Goal: Transaction & Acquisition: Download file/media

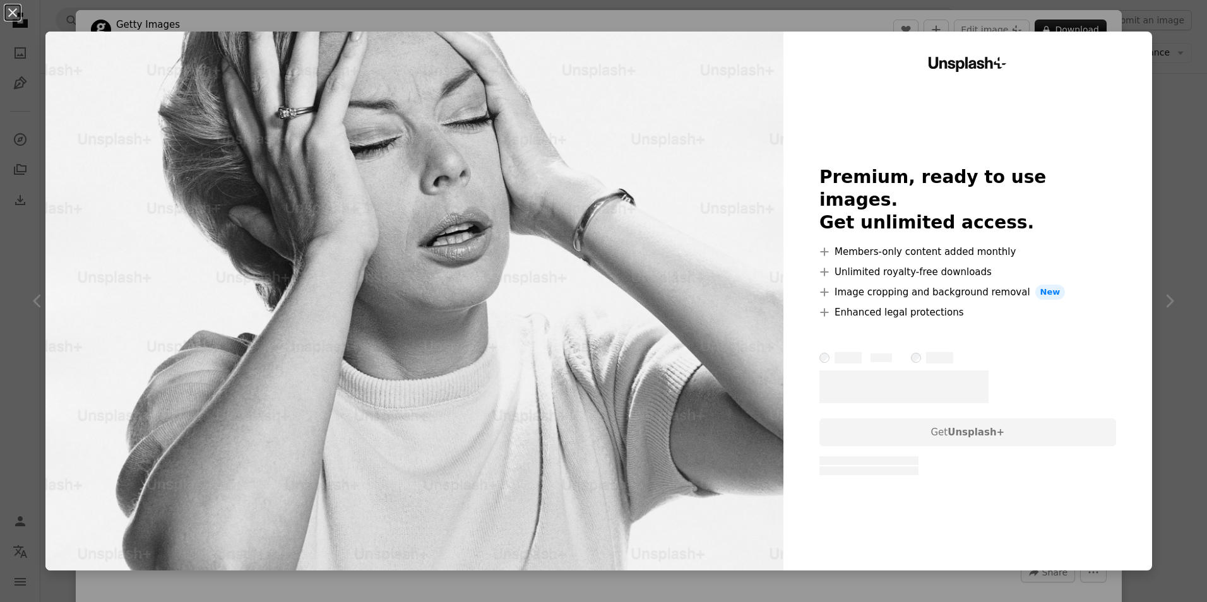
scroll to position [1957, 0]
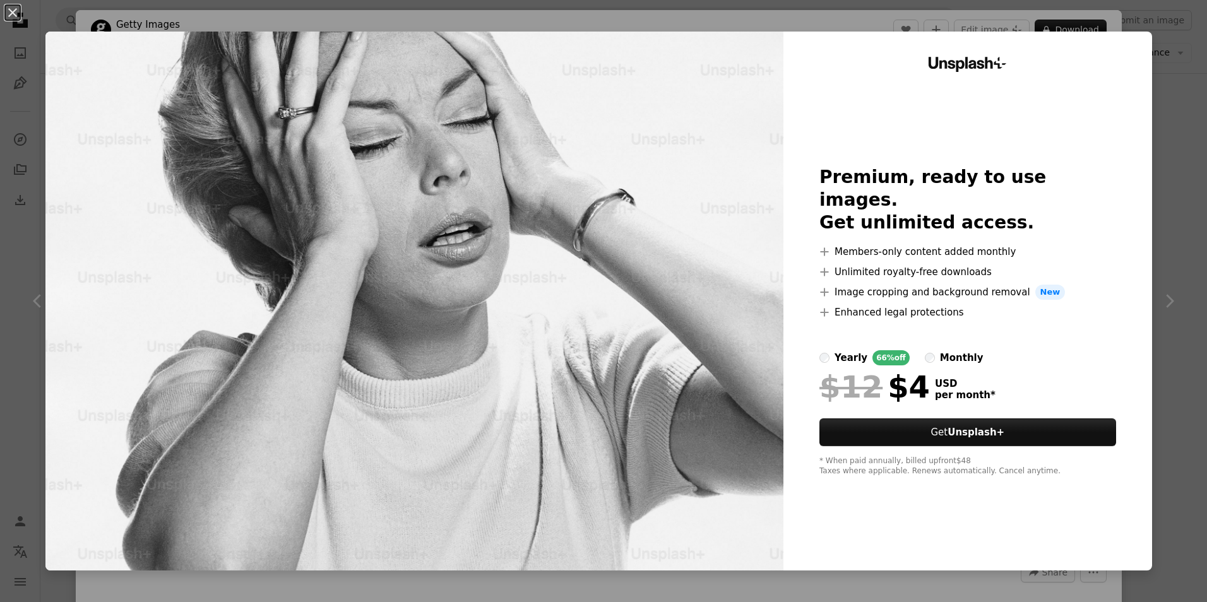
click at [800, 587] on div "An X shape Unsplash+ Premium, ready to use images. Get unlimited access. A plus…" at bounding box center [603, 301] width 1207 height 602
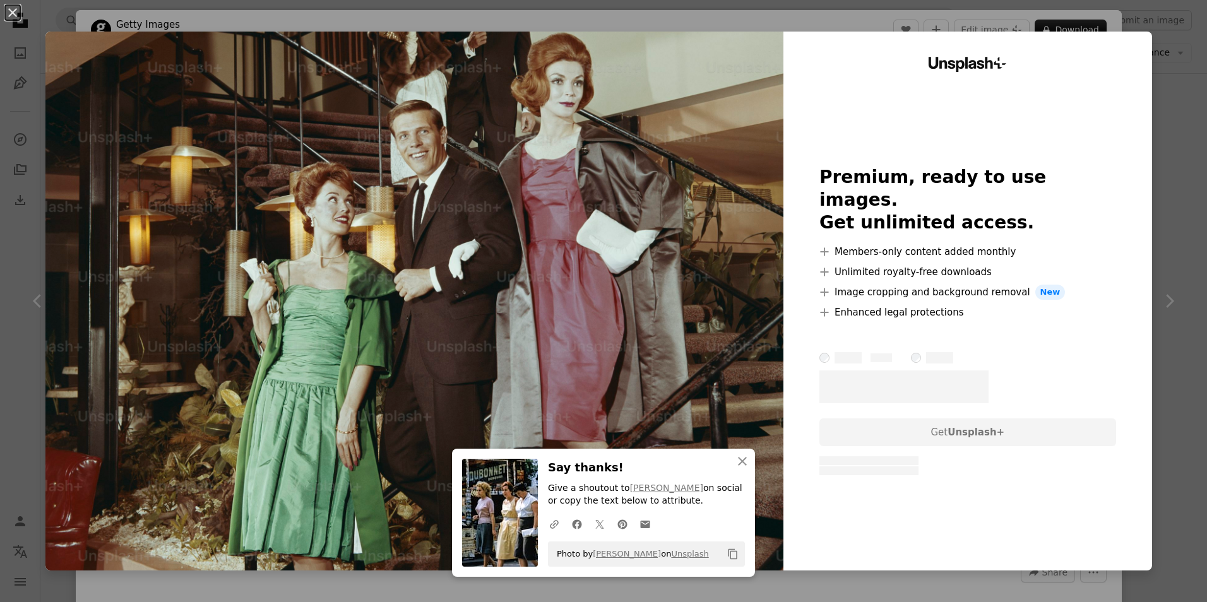
scroll to position [253, 0]
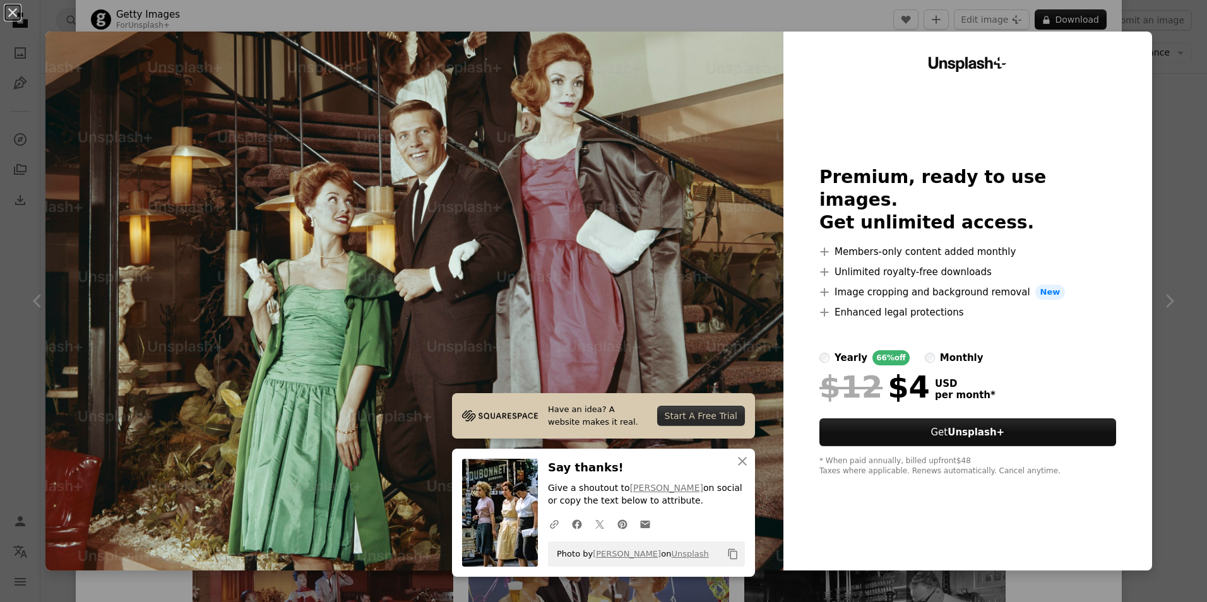
click at [1151, 30] on div "An X shape Have an idea? A website makes it real. Start A Free Trial An X shape…" at bounding box center [603, 301] width 1207 height 602
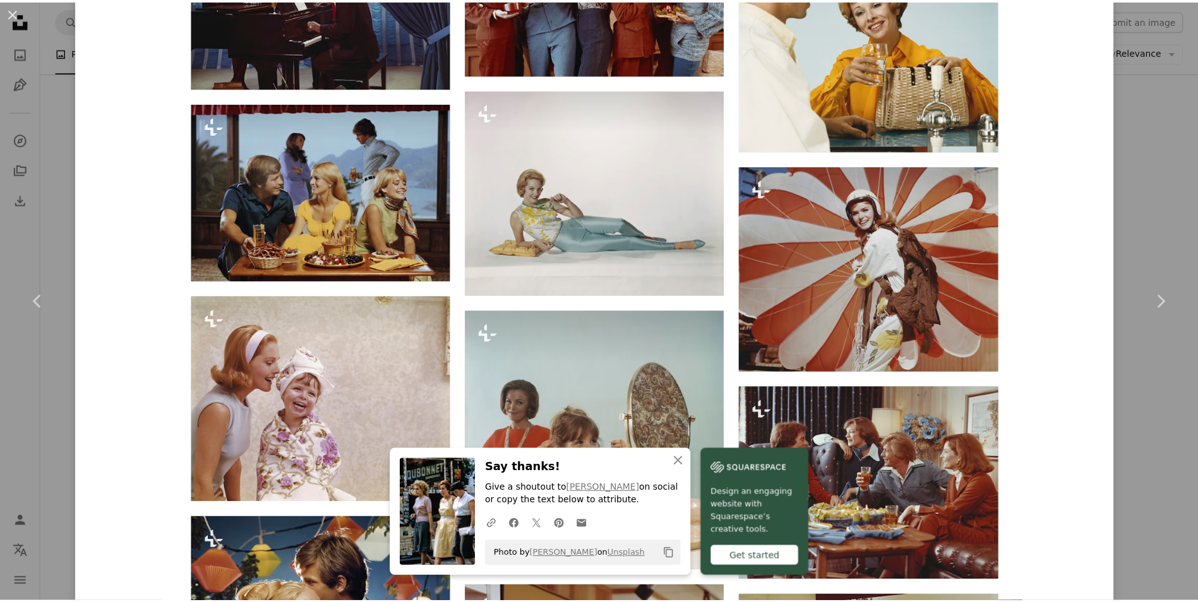
scroll to position [1263, 0]
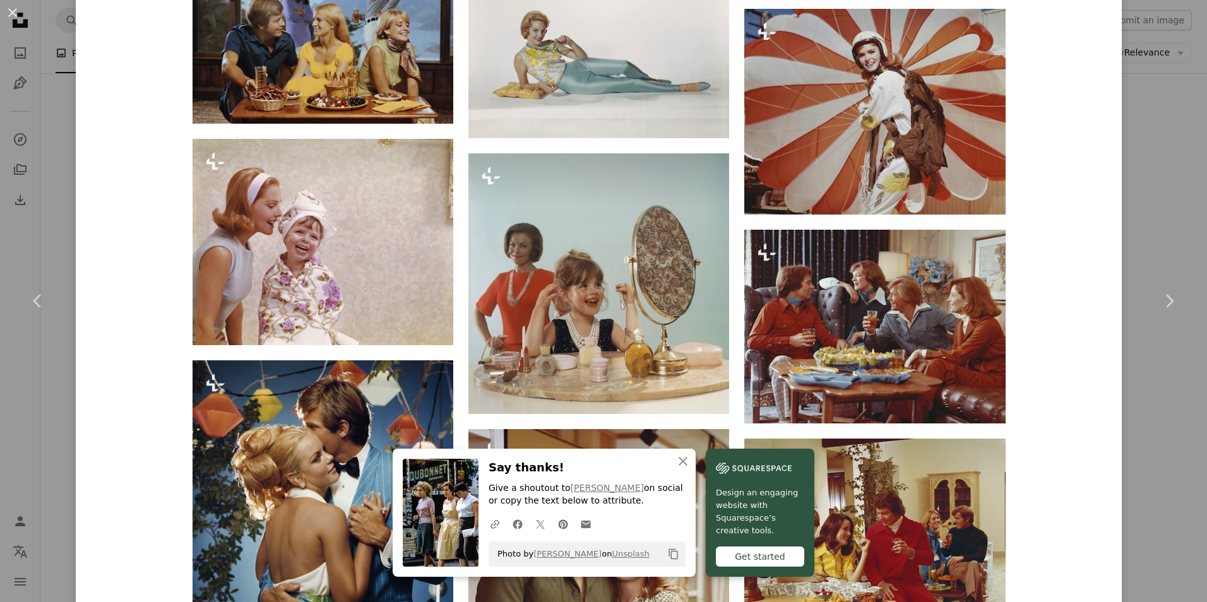
click at [1118, 220] on div "An X shape Chevron left Chevron right An X shape Close Say thanks! Give a shout…" at bounding box center [603, 301] width 1207 height 602
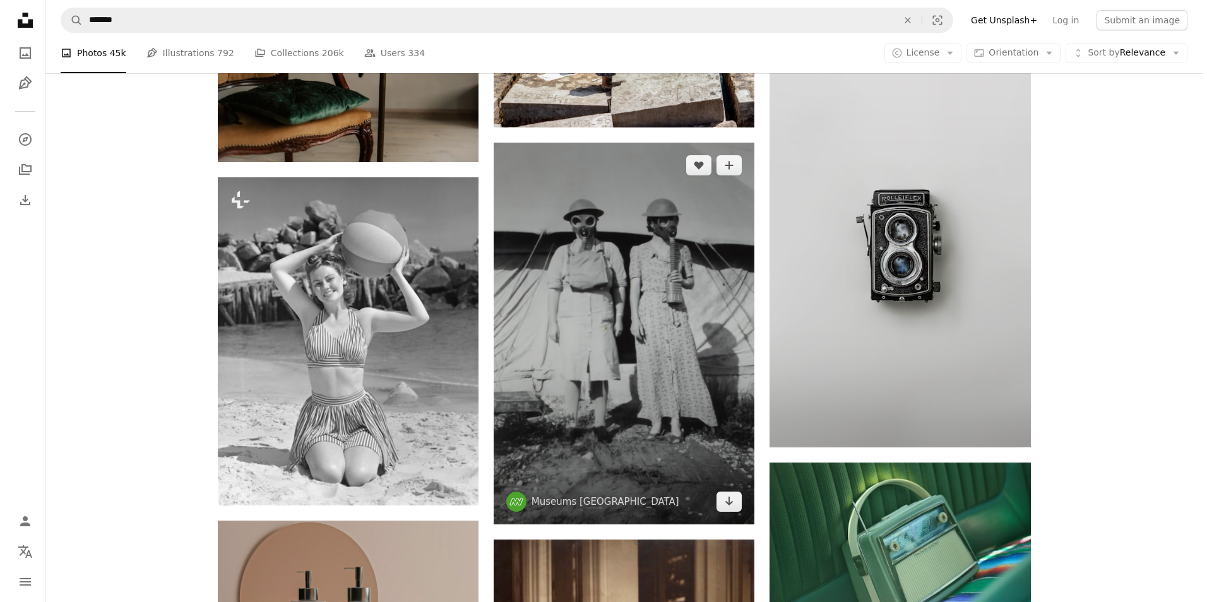
scroll to position [3093, 0]
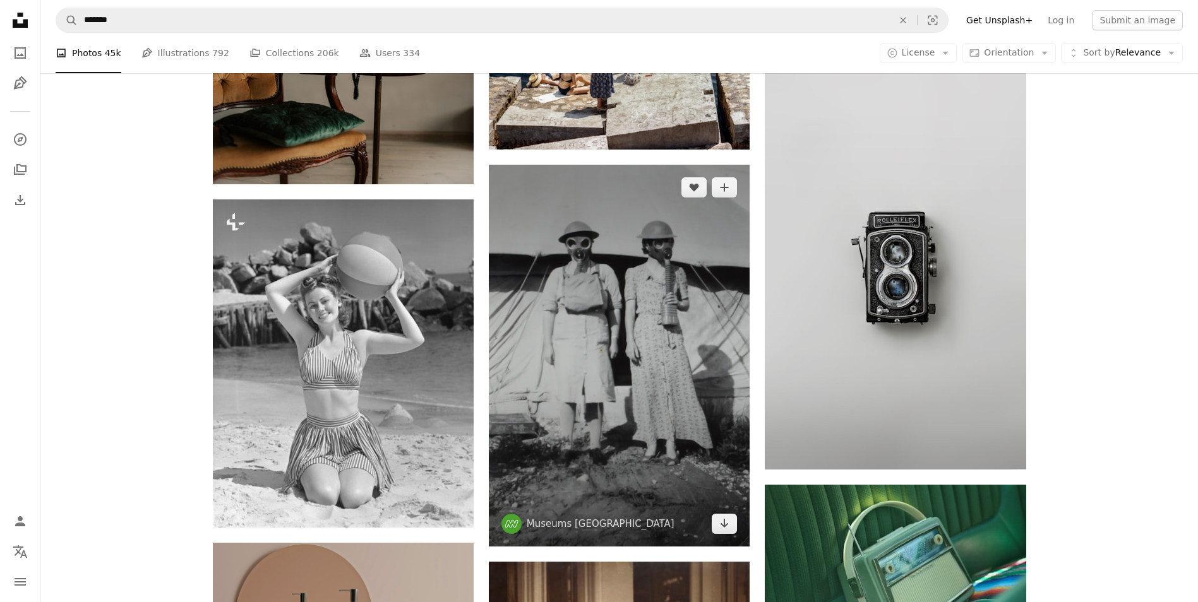
click at [621, 222] on img at bounding box center [619, 356] width 261 height 382
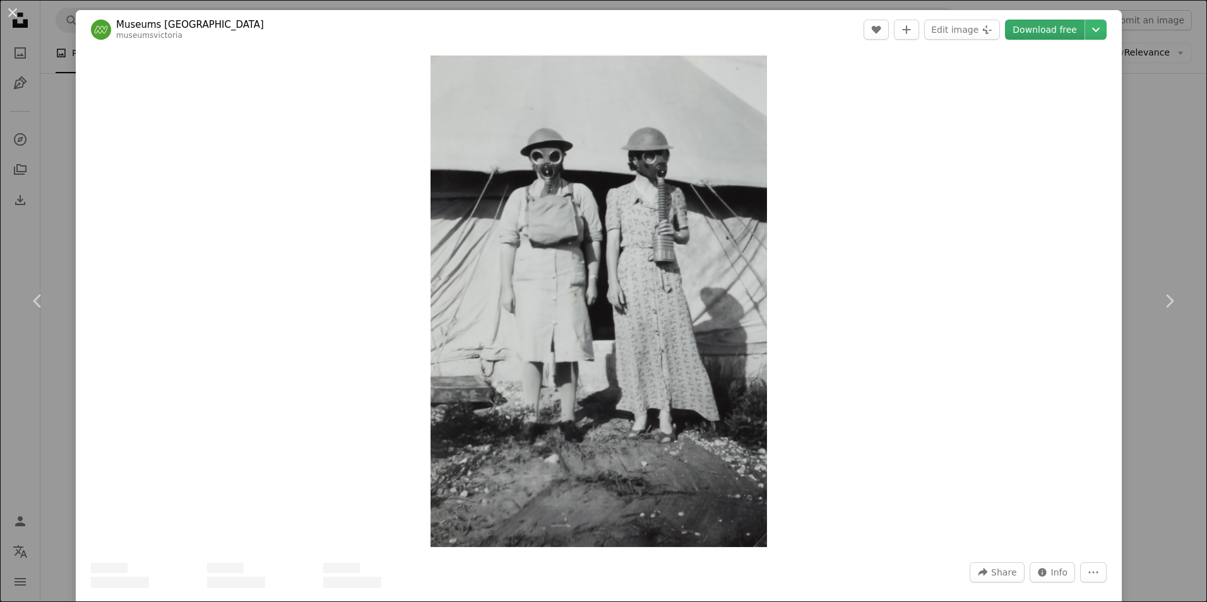
click at [1046, 35] on link "Download free" at bounding box center [1045, 30] width 80 height 20
